Goal: Transaction & Acquisition: Purchase product/service

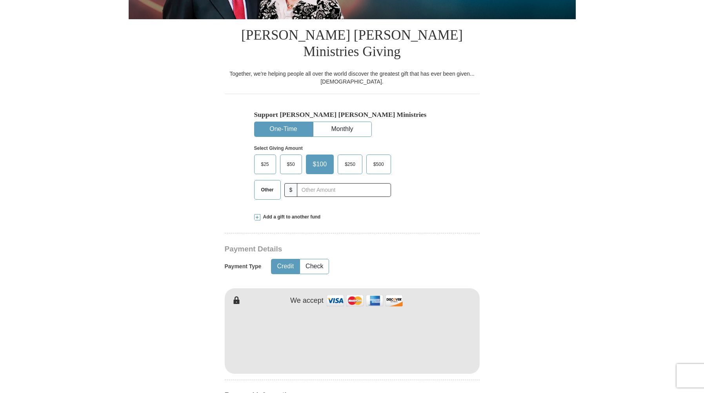
scroll to position [203, 0]
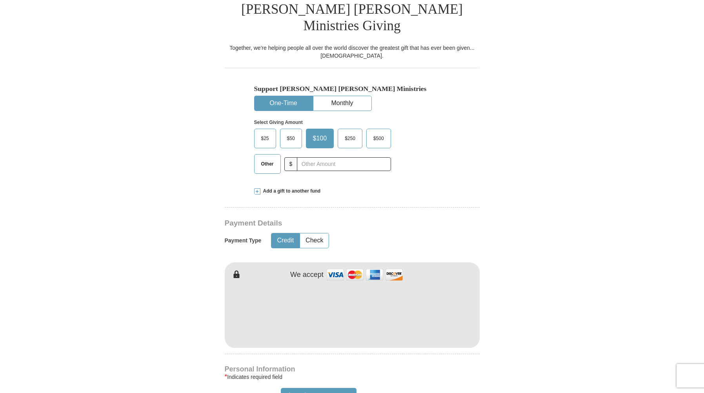
click at [300, 188] on span "Add a gift to another fund" at bounding box center [290, 191] width 60 height 7
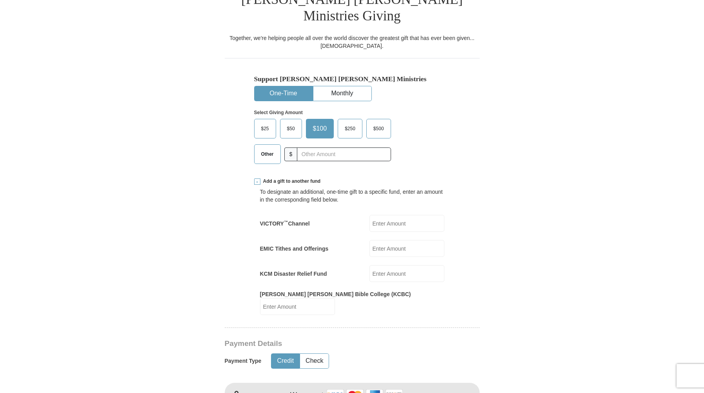
scroll to position [172, 0]
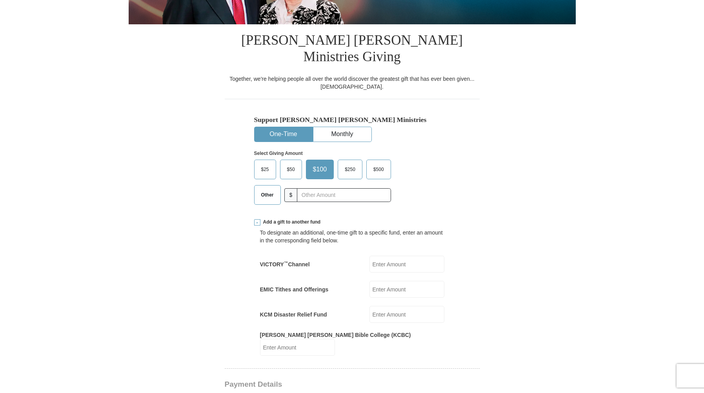
click at [292, 164] on span "$50" at bounding box center [291, 170] width 16 height 12
click at [0, 0] on input "$50" at bounding box center [0, 0] width 0 height 0
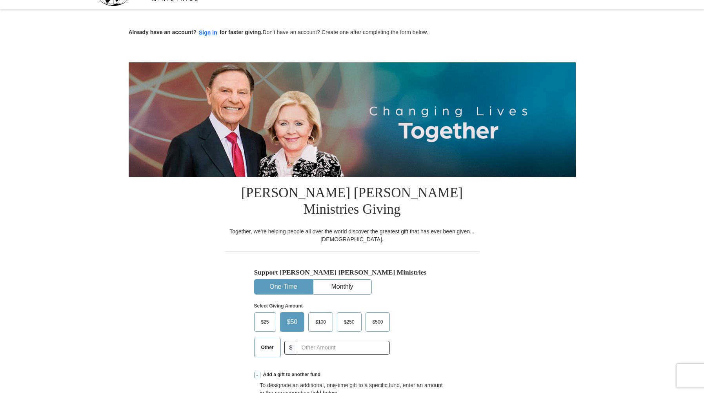
scroll to position [0, 0]
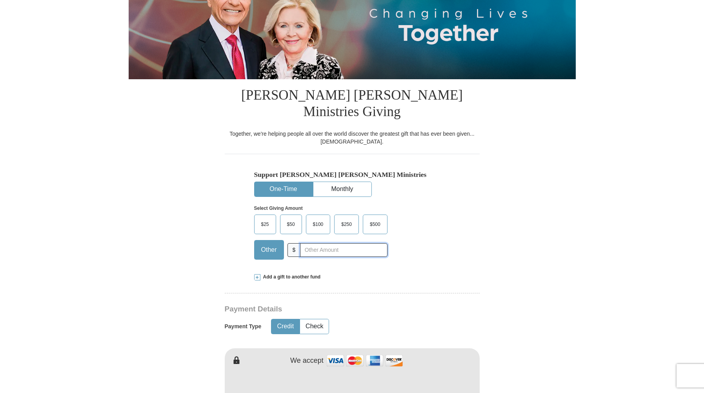
click at [307, 243] on input "text" at bounding box center [343, 250] width 87 height 14
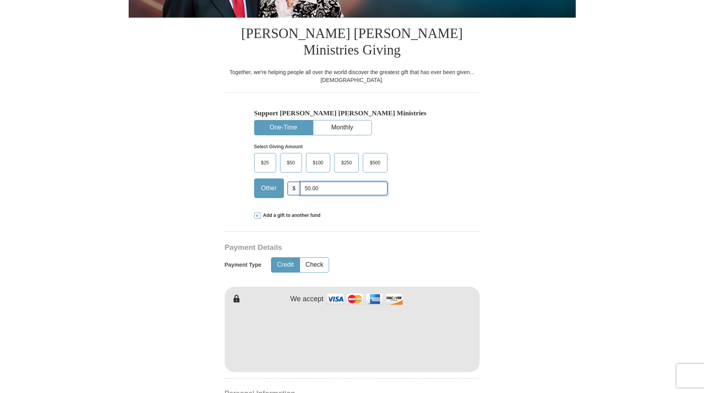
scroll to position [185, 0]
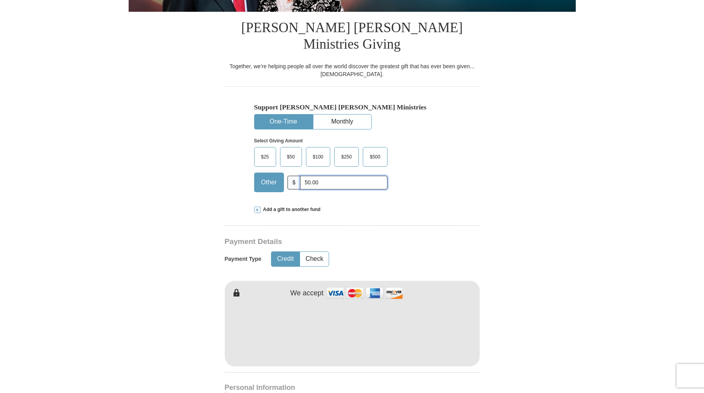
type input "50.00"
drag, startPoint x: 704, startPoint y: 126, endPoint x: 705, endPoint y: 148, distance: 22.8
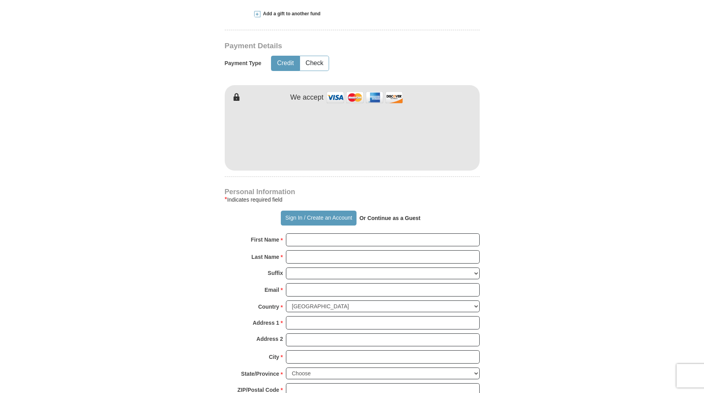
scroll to position [391, 0]
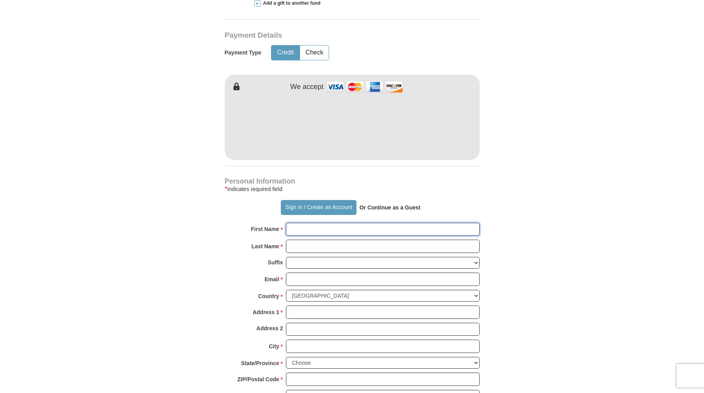
click at [312, 223] on input "First Name *" at bounding box center [383, 229] width 194 height 13
type input "[PERSON_NAME]"
click at [297, 240] on input "Last Name *" at bounding box center [383, 246] width 194 height 13
type input "[PERSON_NAME]"
click at [488, 252] on form "Already have an account? Sign in for faster giving. Don't have an account? Crea…" at bounding box center [352, 132] width 447 height 984
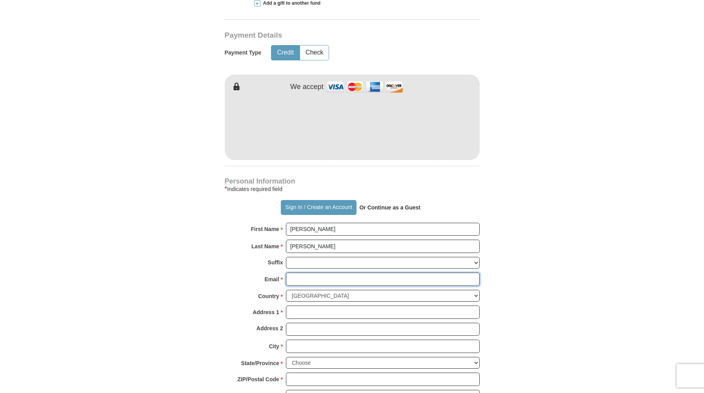
click at [299, 273] on input "Email *" at bounding box center [383, 279] width 194 height 13
type input "[EMAIL_ADDRESS][DOMAIN_NAME]"
type input "[STREET_ADDRESS][US_STATE]"
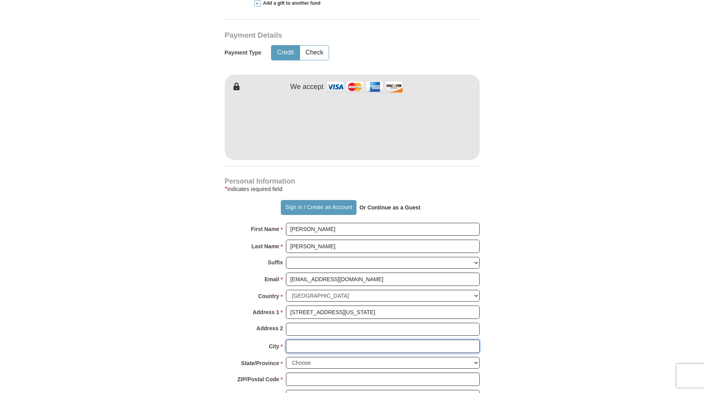
type input "Lakeland 33807"
select select "FL"
type input "33860"
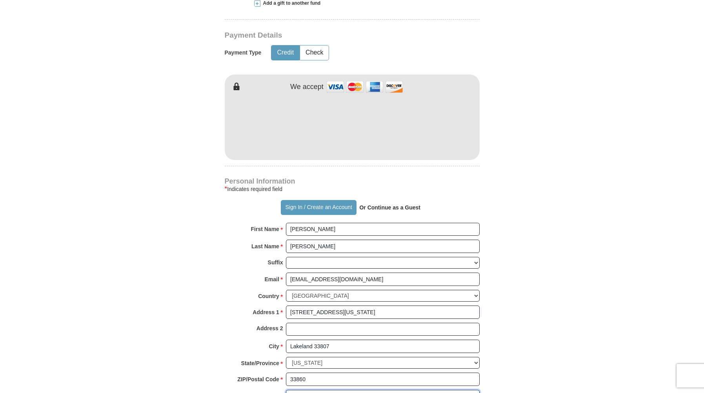
type input "8639344464"
drag, startPoint x: 359, startPoint y: 296, endPoint x: 285, endPoint y: 297, distance: 74.1
click at [285, 306] on div "Address 1 * [STREET_ADDRESS][US_STATE] Please enter Address 1" at bounding box center [352, 314] width 255 height 17
type input "4756 [PERSON_NAME]"
click at [605, 337] on body "Sign In Already have an account? Sign in for faster giving. Don't have an accou…" at bounding box center [352, 371] width 704 height 1524
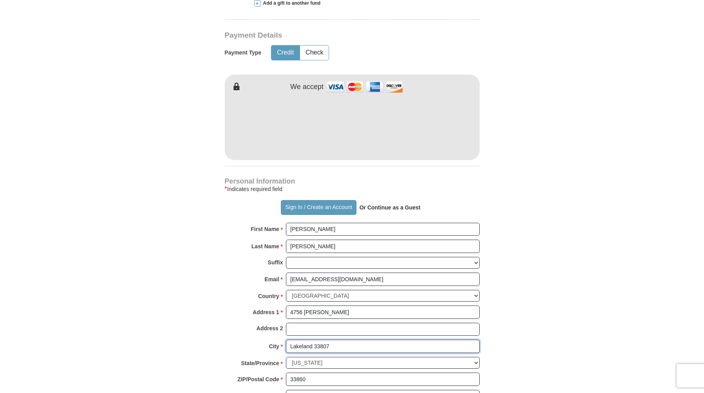
drag, startPoint x: 337, startPoint y: 331, endPoint x: 315, endPoint y: 333, distance: 21.7
click at [315, 340] on input "Lakeland 33807" at bounding box center [383, 346] width 194 height 13
type input "Lakeland"
click at [310, 373] on input "33860" at bounding box center [383, 379] width 194 height 13
drag, startPoint x: 310, startPoint y: 363, endPoint x: 300, endPoint y: 365, distance: 10.3
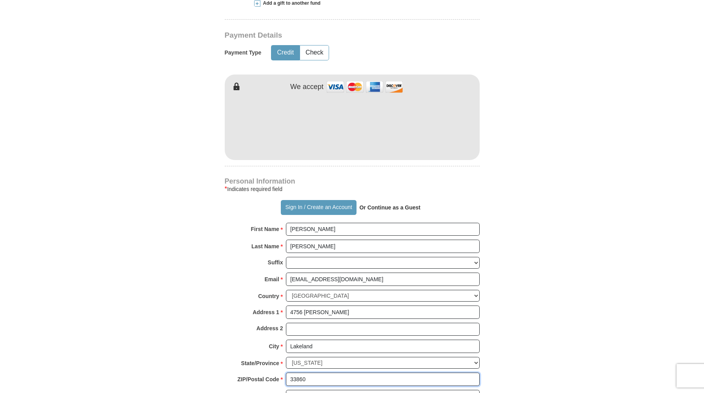
click at [300, 373] on input "33860" at bounding box center [383, 379] width 194 height 13
type input "33810"
click at [539, 322] on form "Already have an account? Sign in for faster giving. Don't have an account? Crea…" at bounding box center [352, 132] width 447 height 984
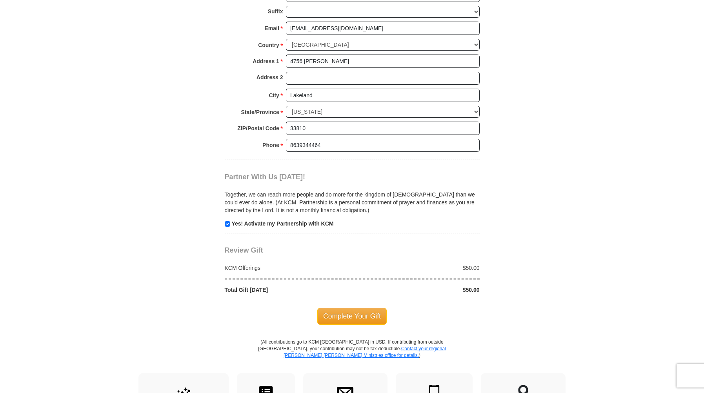
scroll to position [643, 0]
drag, startPoint x: 703, startPoint y: 257, endPoint x: 708, endPoint y: 310, distance: 53.2
click at [704, 310] on html "Sign In Already have an account? Sign in for faster giving. Don't have an accou…" at bounding box center [352, 119] width 704 height 1524
drag, startPoint x: 708, startPoint y: 310, endPoint x: 658, endPoint y: 299, distance: 51.9
click at [648, 301] on body "Sign In Already have an account? Sign in for faster giving. Don't have an accou…" at bounding box center [352, 119] width 704 height 1524
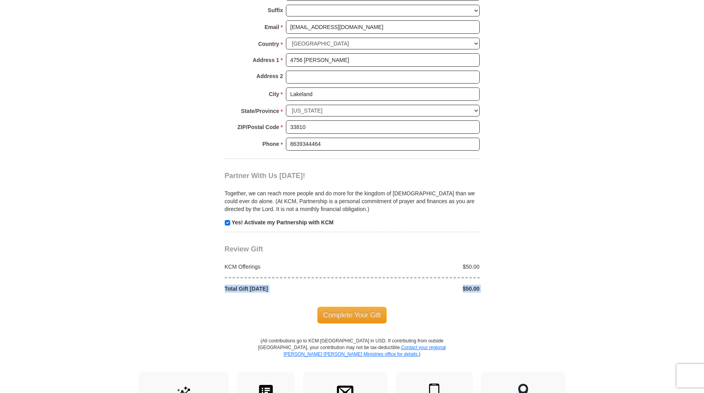
drag, startPoint x: 702, startPoint y: 257, endPoint x: 701, endPoint y: 292, distance: 34.9
click at [701, 292] on body "Sign In Already have an account? Sign in for faster giving. Don't have an accou…" at bounding box center [352, 119] width 704 height 1524
drag, startPoint x: 701, startPoint y: 277, endPoint x: 697, endPoint y: 227, distance: 49.9
click at [682, 222] on body "Sign In Already have an account? Sign in for faster giving. Don't have an accou…" at bounding box center [352, 119] width 704 height 1524
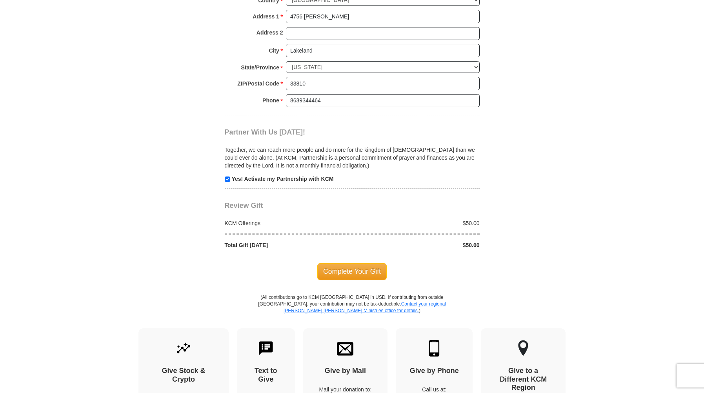
scroll to position [689, 0]
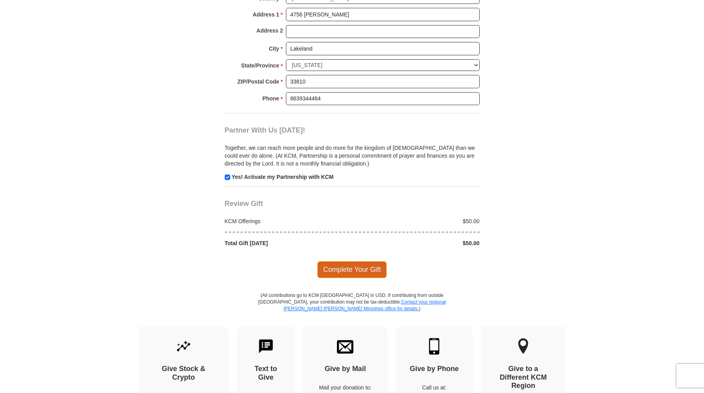
click at [360, 261] on span "Complete Your Gift" at bounding box center [351, 269] width 69 height 16
